Goal: Task Accomplishment & Management: Use online tool/utility

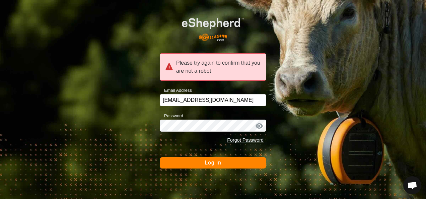
click at [214, 164] on span "Log In" at bounding box center [213, 163] width 16 height 6
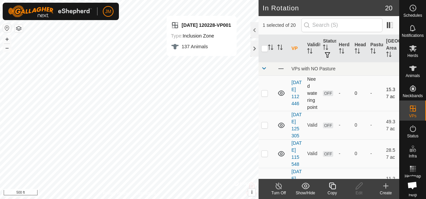
checkbox input "true"
checkbox input "false"
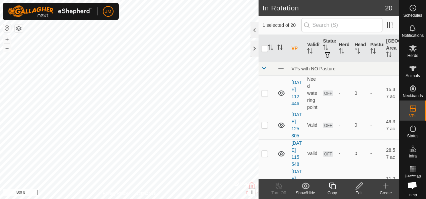
click at [357, 187] on icon at bounding box center [359, 186] width 7 height 7
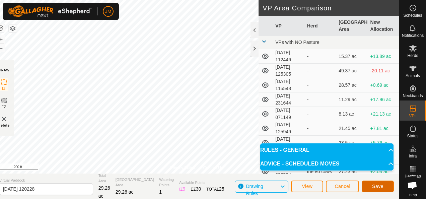
click at [372, 184] on button "Save" at bounding box center [378, 187] width 32 height 12
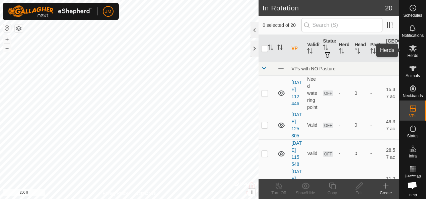
click at [414, 50] on icon at bounding box center [413, 48] width 7 height 6
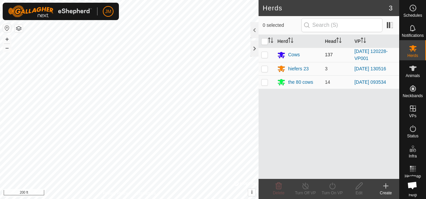
click at [266, 53] on p-checkbox at bounding box center [265, 54] width 7 height 5
checkbox input "true"
click at [330, 187] on icon at bounding box center [333, 186] width 6 height 7
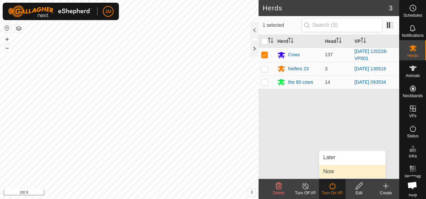
click at [331, 176] on link "Now" at bounding box center [353, 171] width 66 height 13
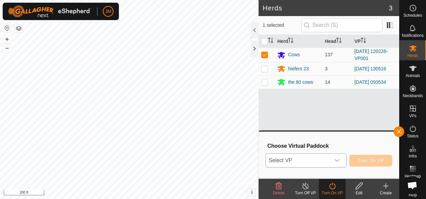
click at [339, 163] on div "dropdown trigger" at bounding box center [337, 160] width 13 height 13
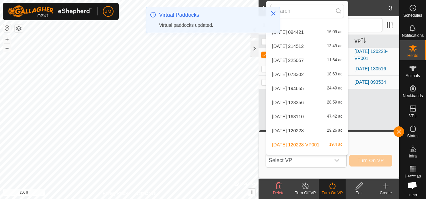
scroll to position [162, 0]
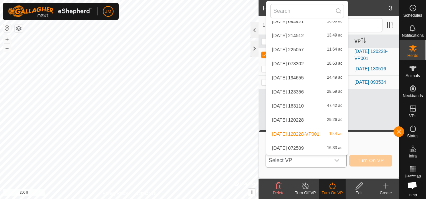
click at [293, 120] on li "[DATE] 120228 29.26 ac" at bounding box center [308, 119] width 82 height 13
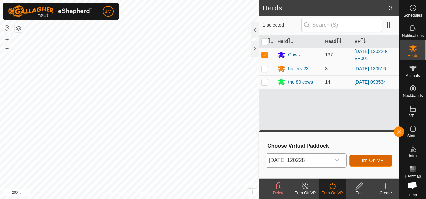
click at [379, 159] on span "Turn On VP" at bounding box center [371, 160] width 26 height 5
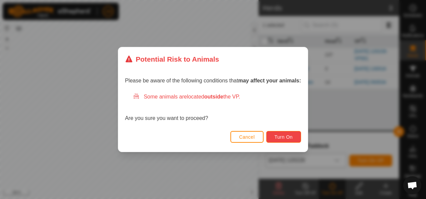
click at [282, 134] on span "Turn On" at bounding box center [284, 136] width 18 height 5
